Goal: Task Accomplishment & Management: Manage account settings

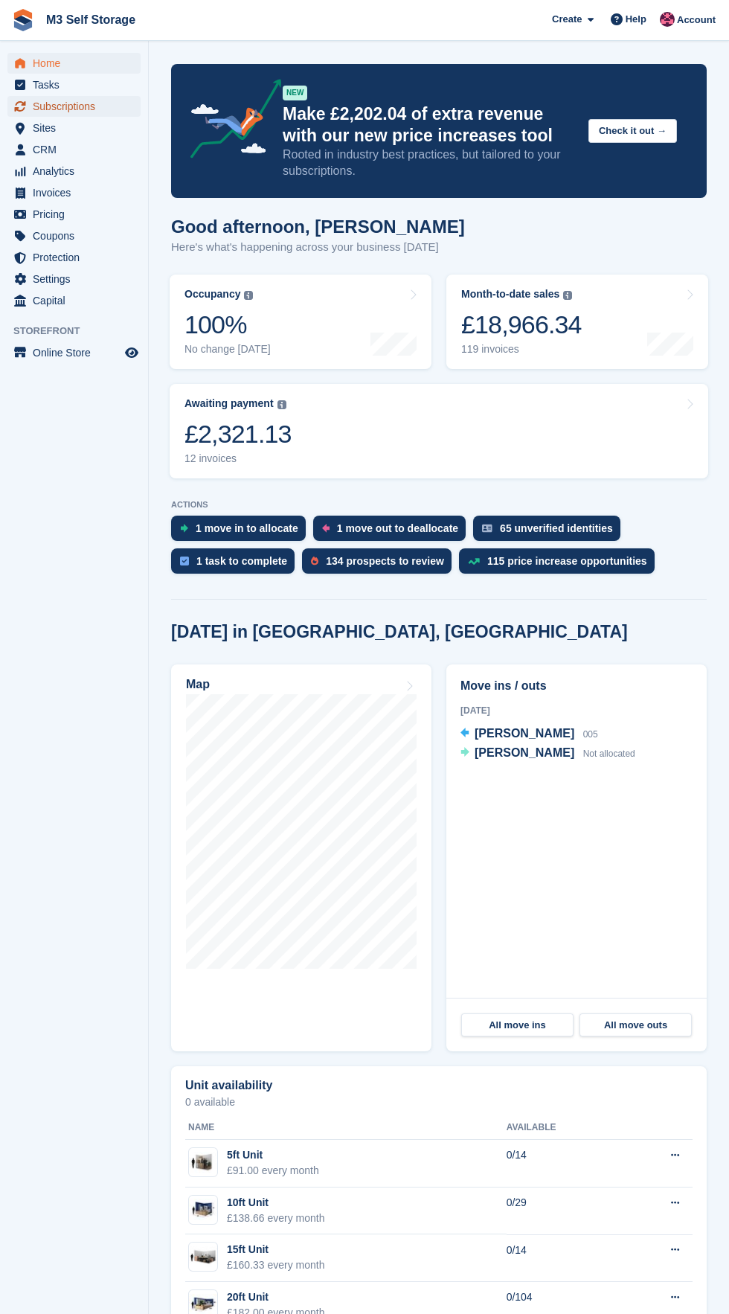
click at [138, 101] on link "Subscriptions" at bounding box center [73, 106] width 133 height 21
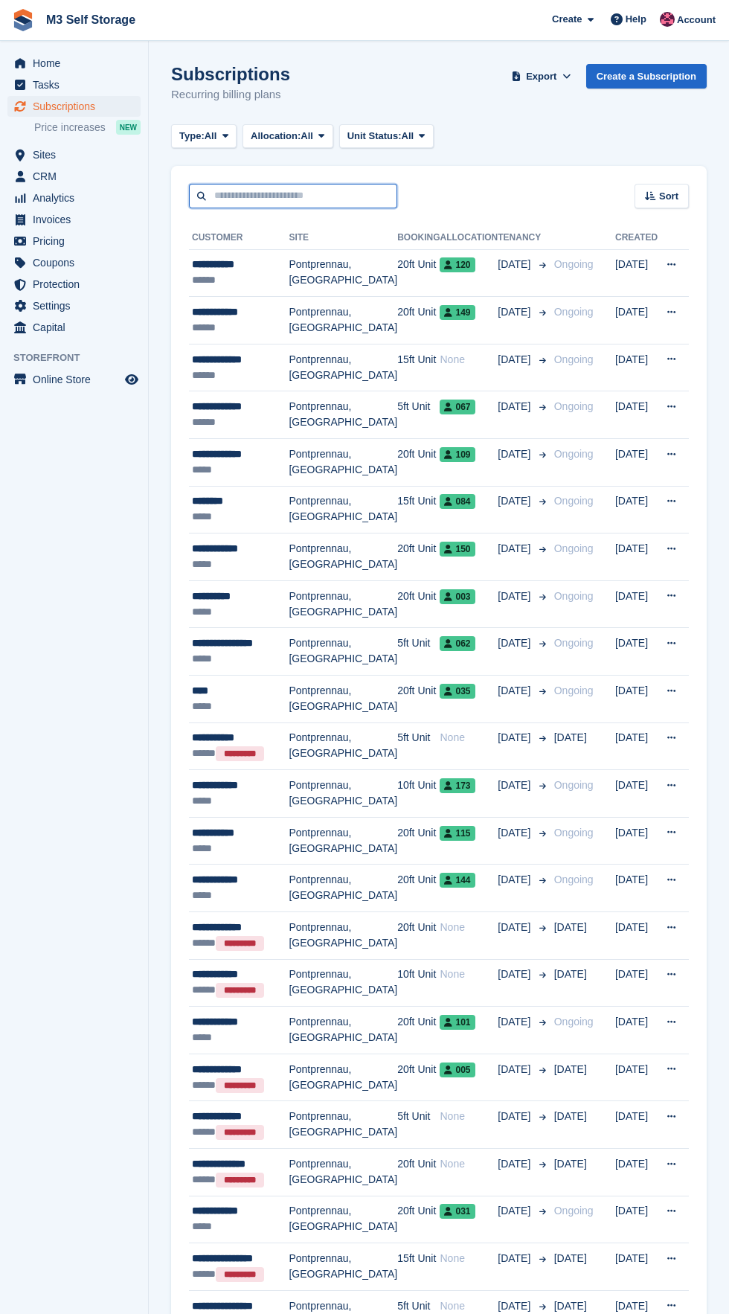
click at [347, 198] on input "text" at bounding box center [293, 196] width 208 height 25
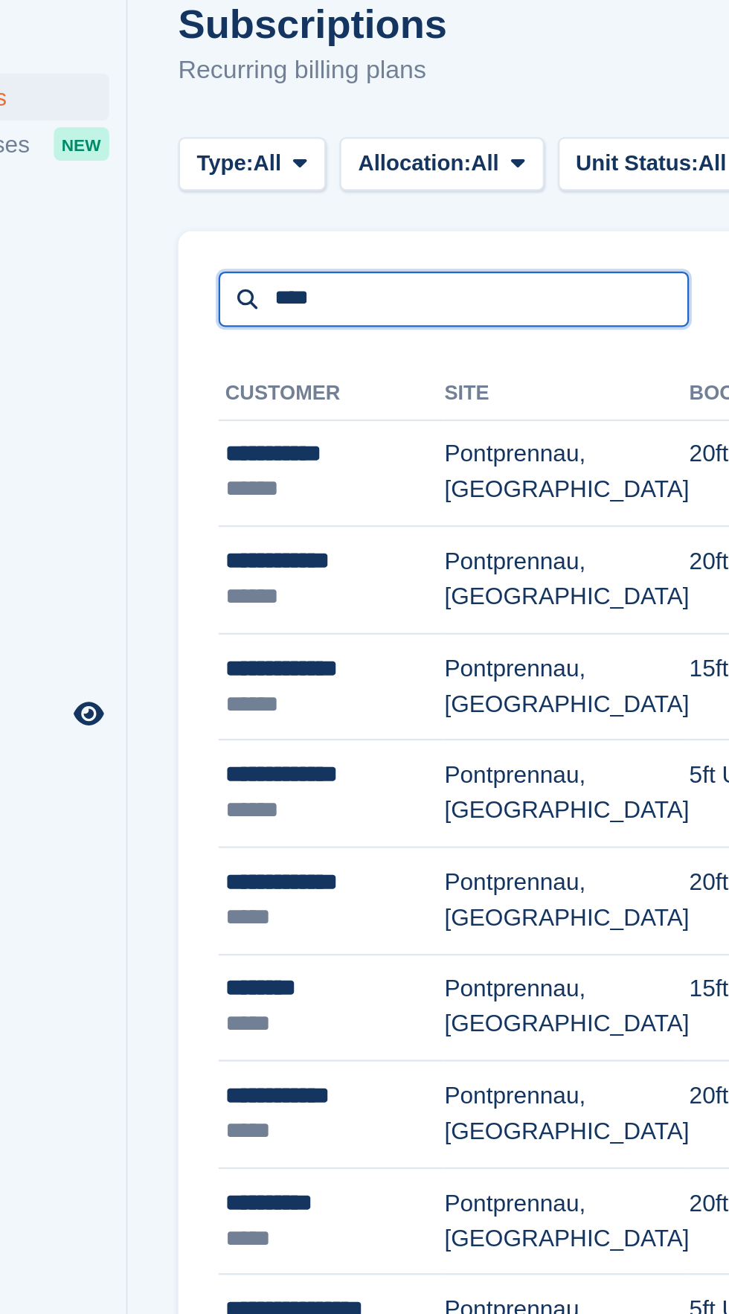
type input "****"
